Goal: Task Accomplishment & Management: Manage account settings

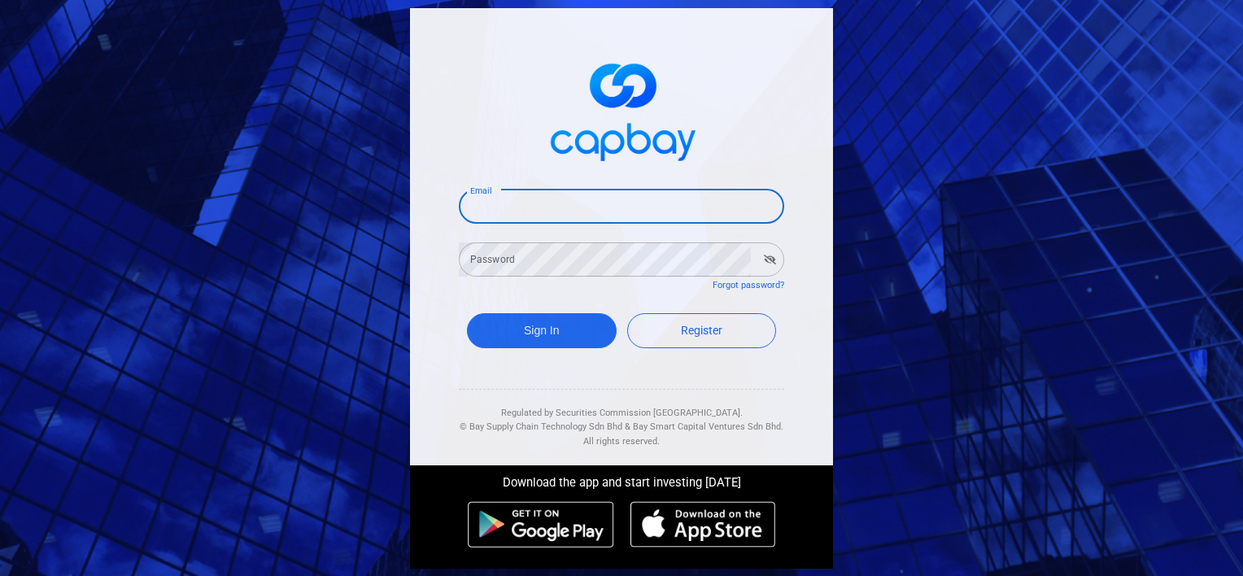
click at [549, 218] on input "Email" at bounding box center [621, 206] width 325 height 34
type input "[EMAIL_ADDRESS][DOMAIN_NAME]"
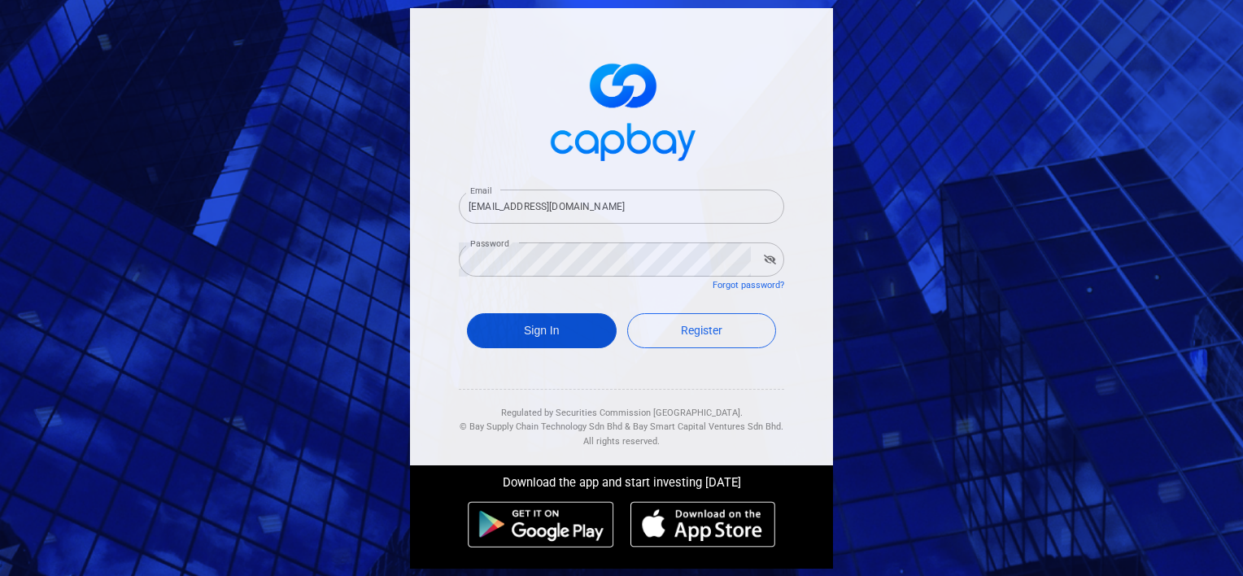
click at [516, 318] on button "Sign In" at bounding box center [542, 330] width 150 height 35
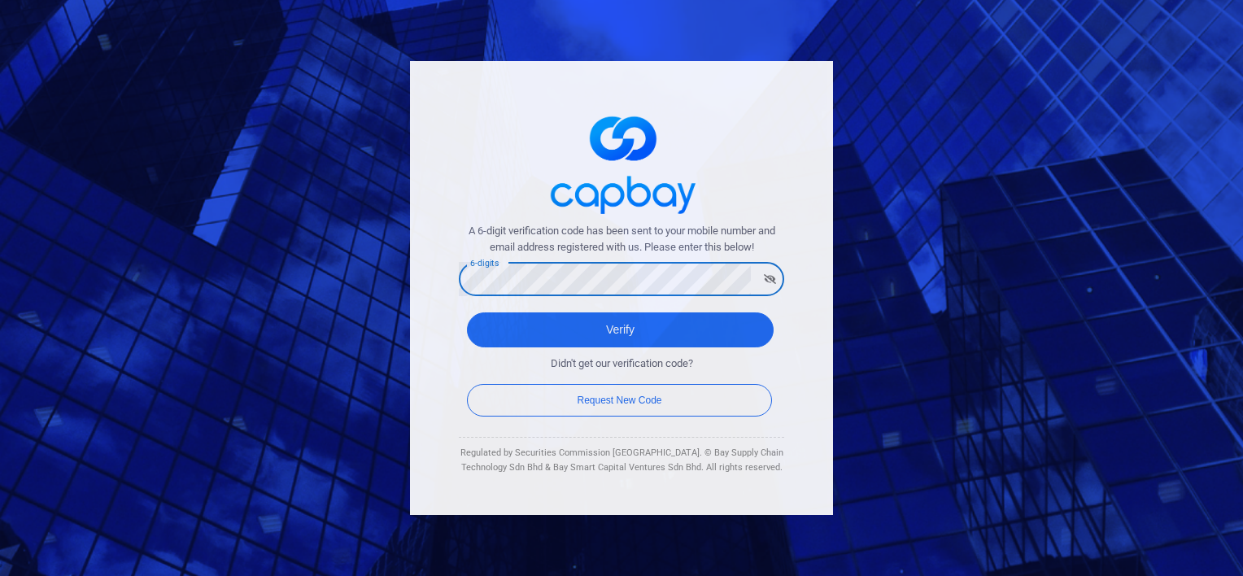
click at [467, 312] on button "Verify" at bounding box center [620, 329] width 307 height 35
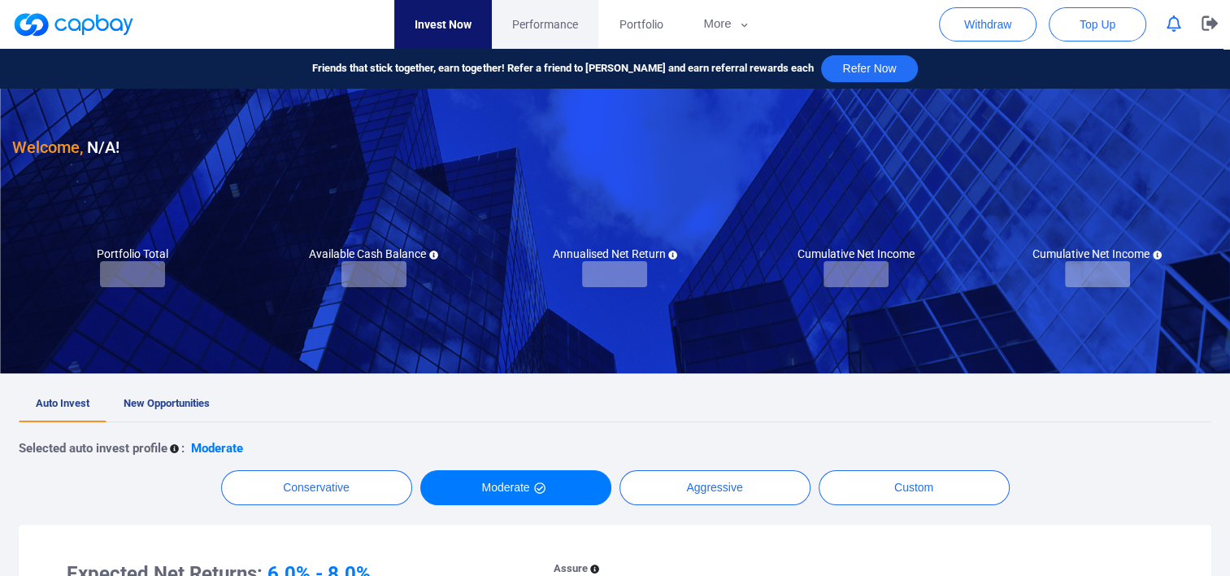
checkbox input "true"
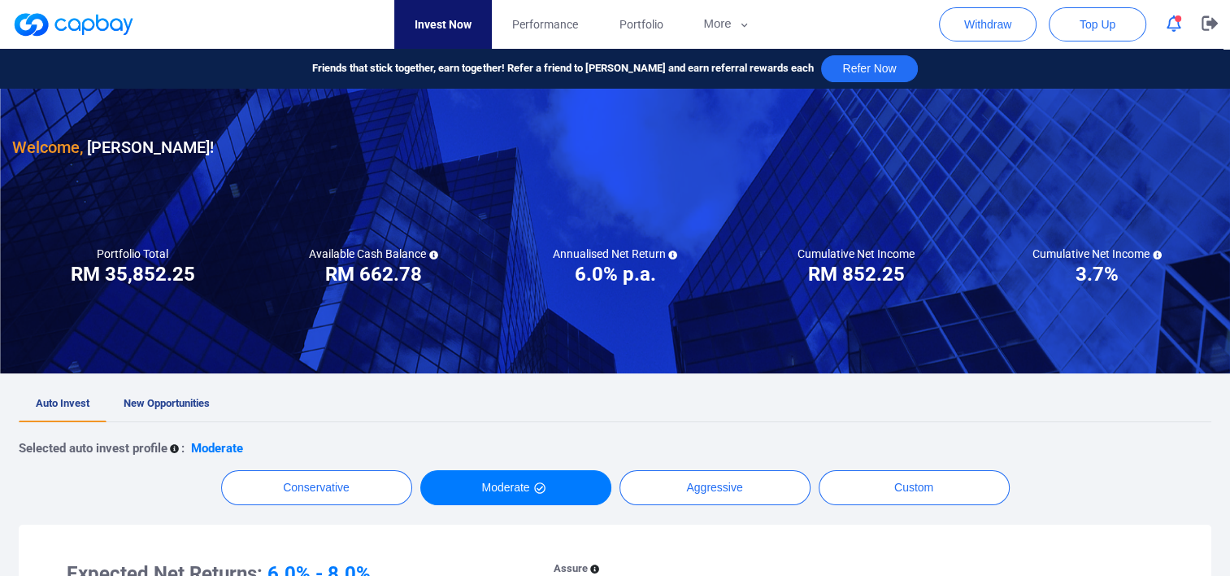
click at [1165, 20] on button "button" at bounding box center [1174, 23] width 31 height 25
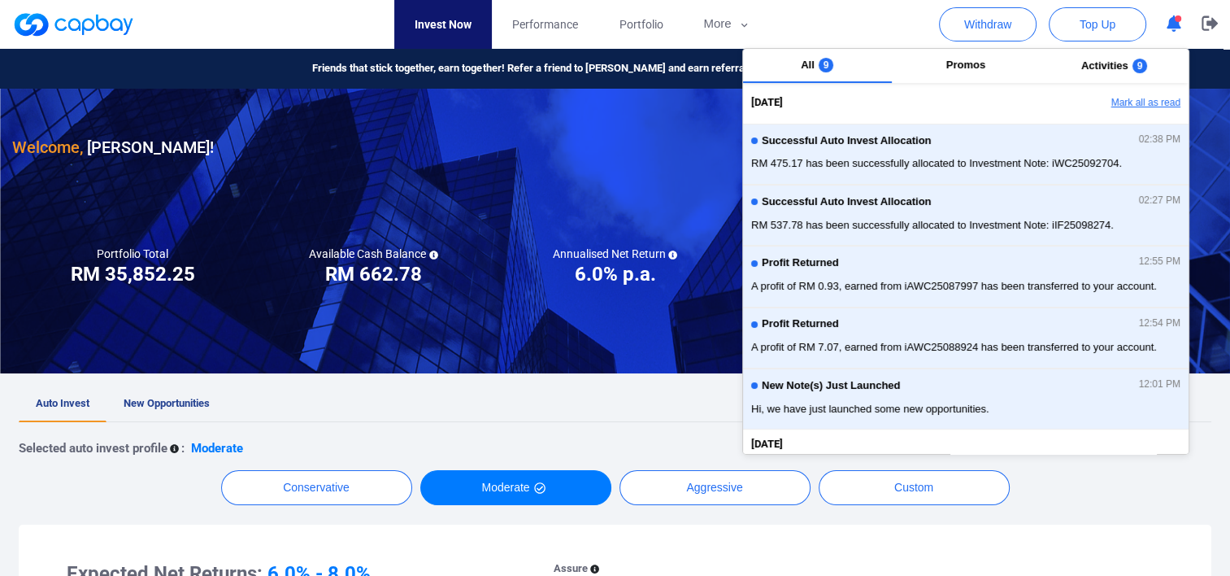
click at [1138, 94] on button "Mark all as read" at bounding box center [1101, 103] width 175 height 28
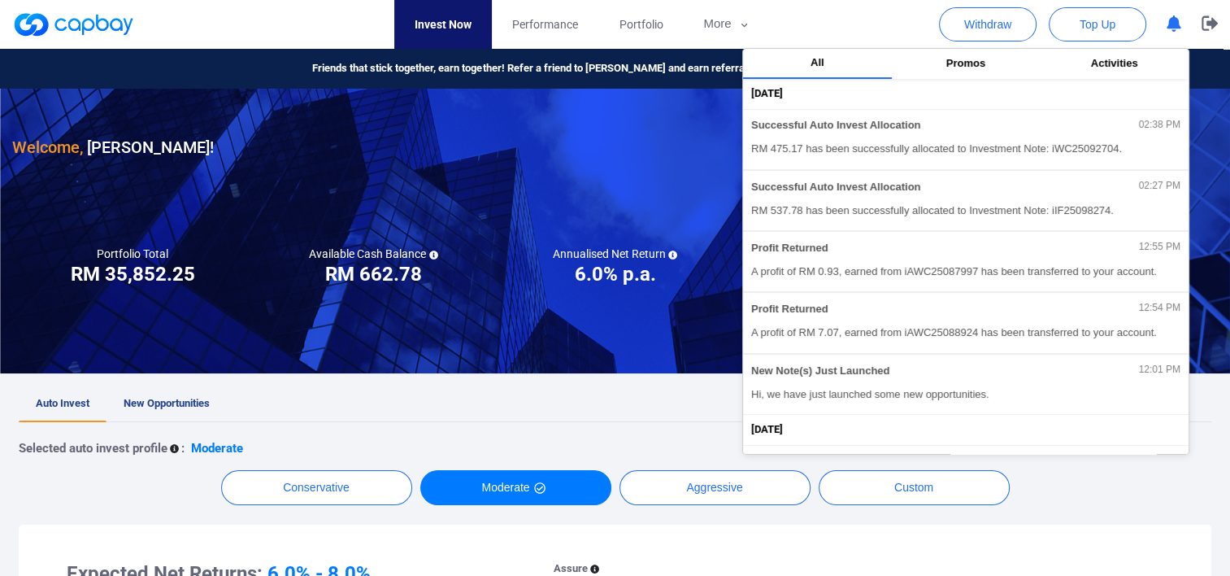
click at [543, 266] on div "Annualised Net Return ***** 6.0% p.a." at bounding box center [615, 266] width 242 height 41
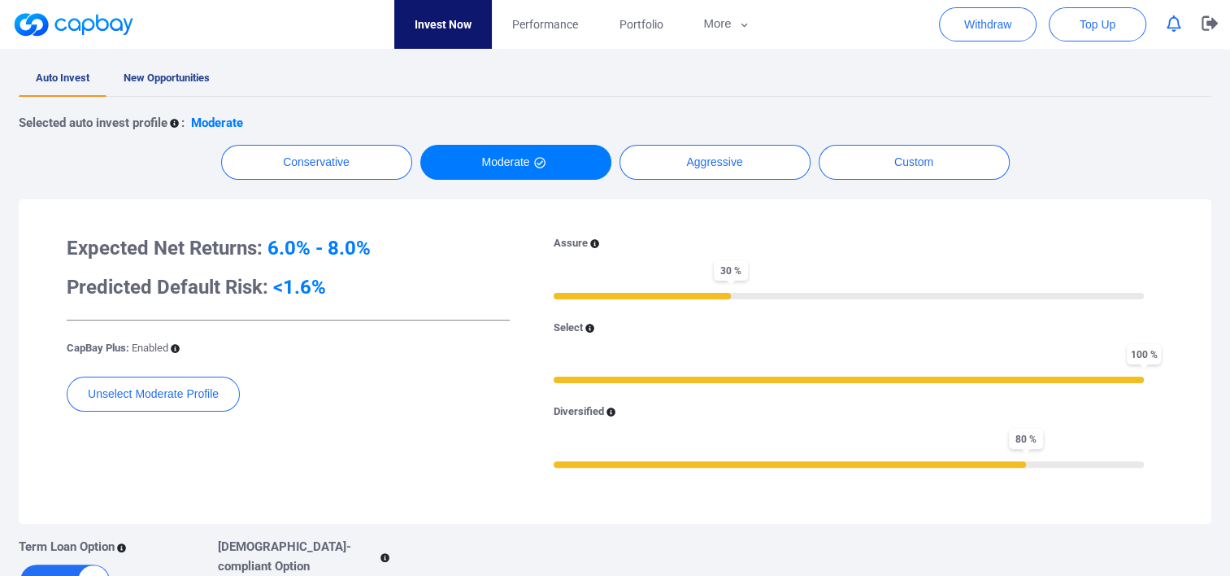
scroll to position [244, 0]
